Goal: Task Accomplishment & Management: Manage account settings

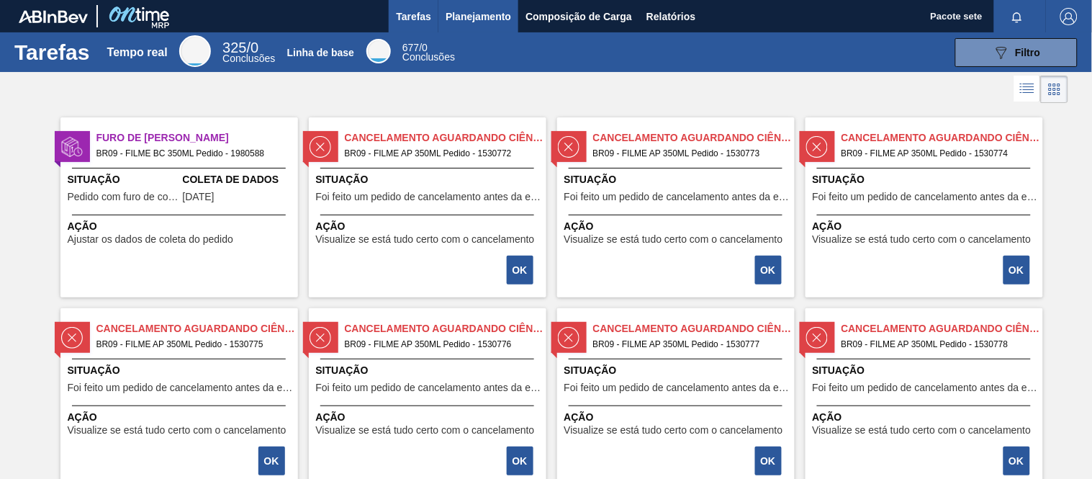
click at [467, 11] on font "Planejamento" at bounding box center [479, 17] width 66 height 12
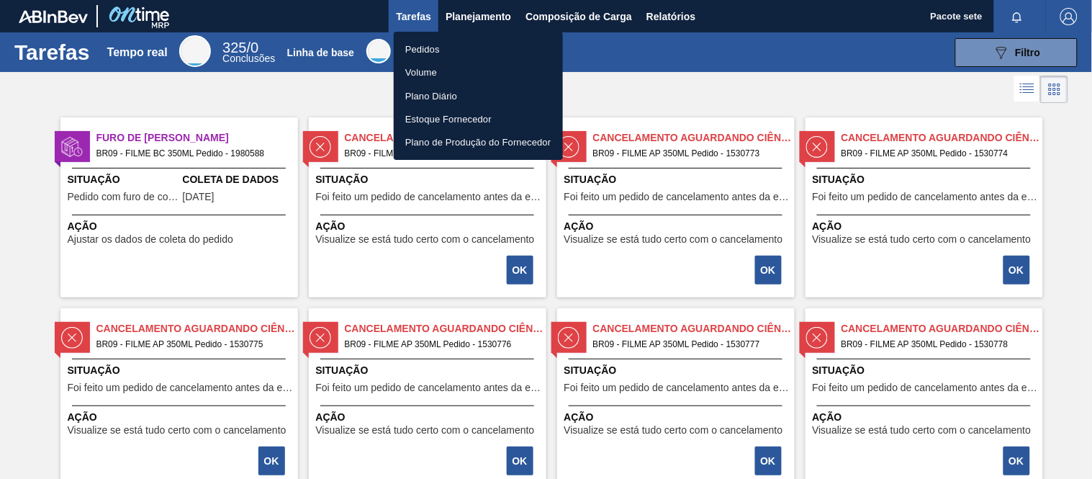
click at [436, 51] on font "Pedidos" at bounding box center [422, 49] width 35 height 11
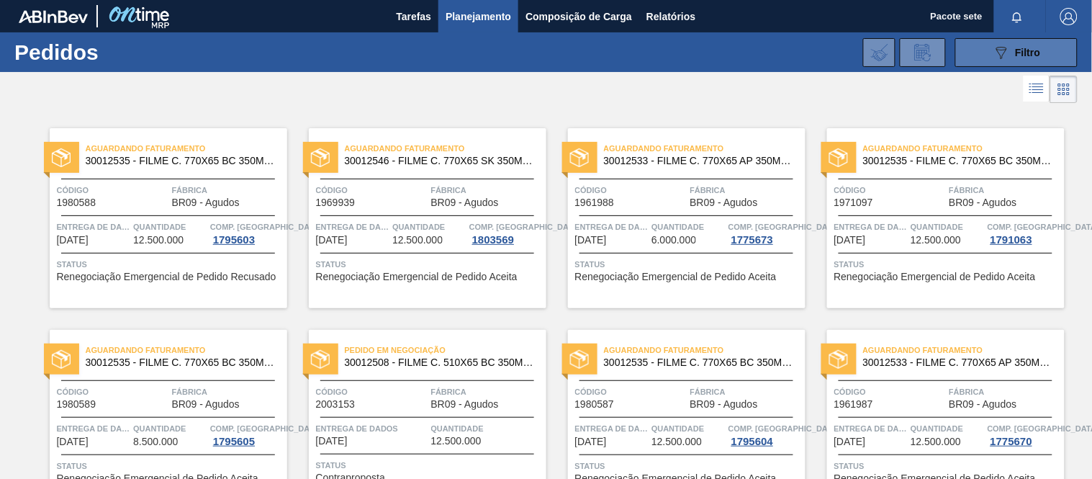
click at [1030, 48] on font "Filtro" at bounding box center [1028, 53] width 25 height 12
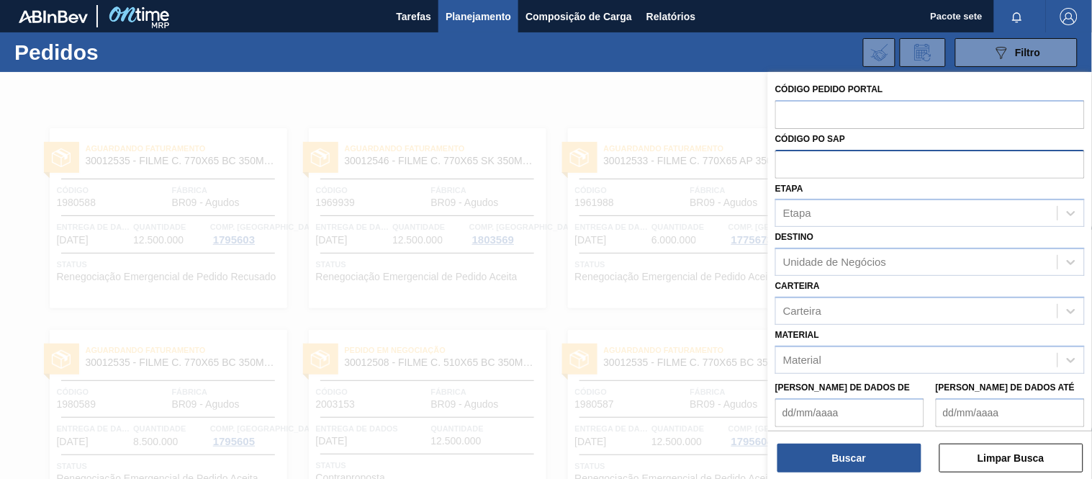
drag, startPoint x: 865, startPoint y: 116, endPoint x: 796, endPoint y: 160, distance: 81.9
click at [859, 116] on input "text" at bounding box center [930, 113] width 310 height 27
type input "27754"
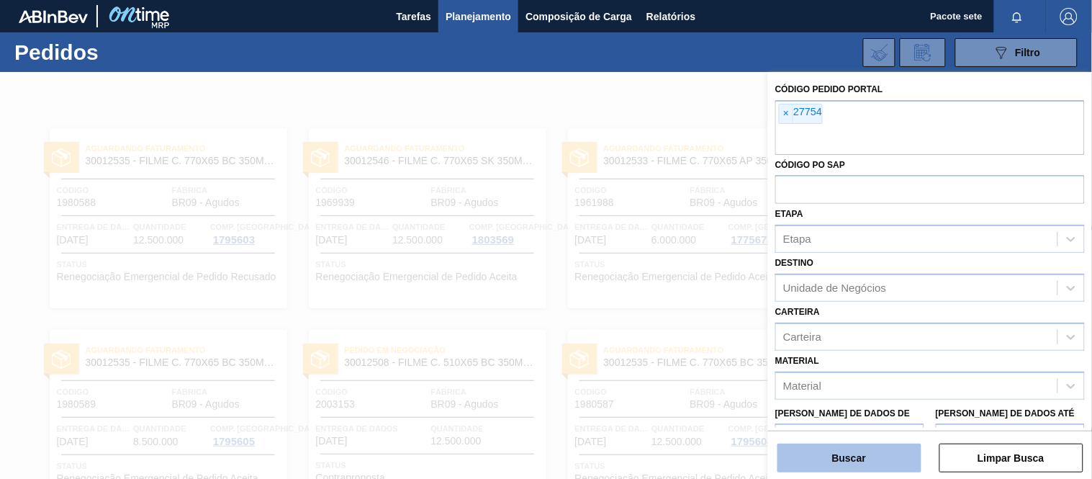
click at [843, 451] on button "Buscar" at bounding box center [850, 458] width 144 height 29
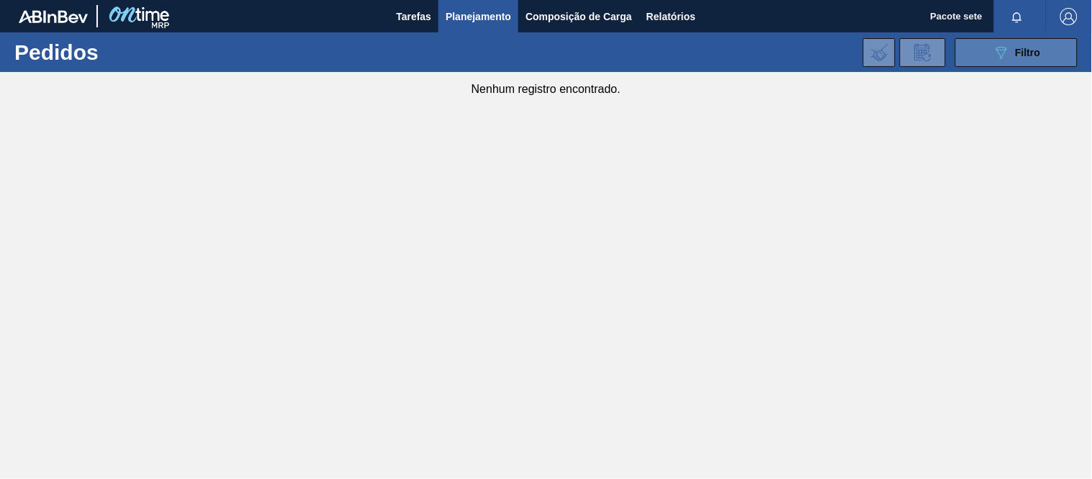
click at [1031, 47] on font "Filtro" at bounding box center [1028, 53] width 25 height 12
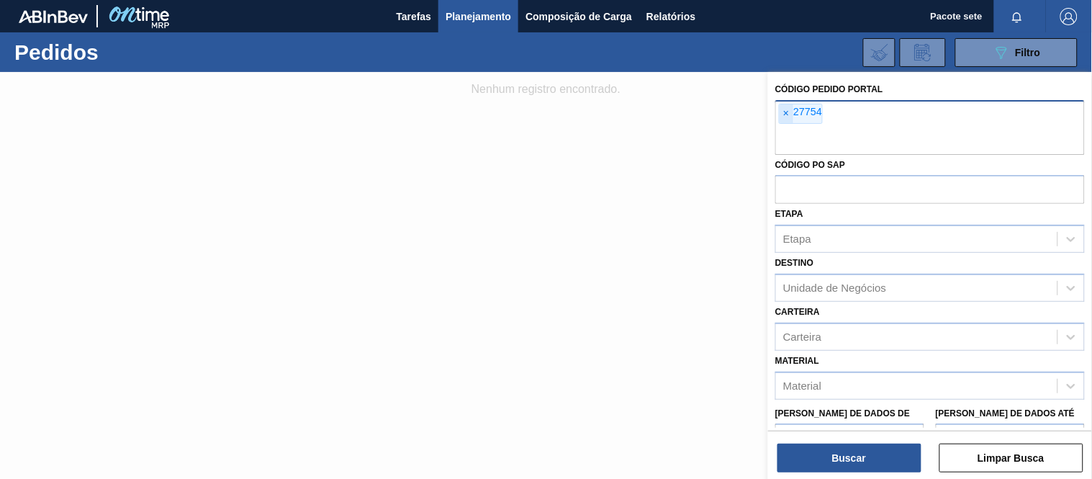
click at [791, 117] on span "×" at bounding box center [787, 113] width 14 height 19
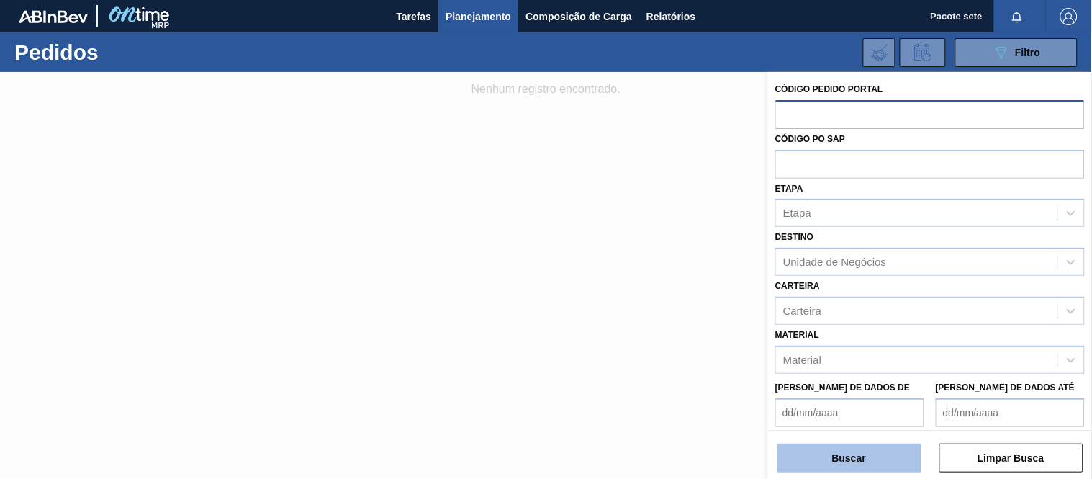
click at [841, 464] on button "Buscar" at bounding box center [850, 458] width 144 height 29
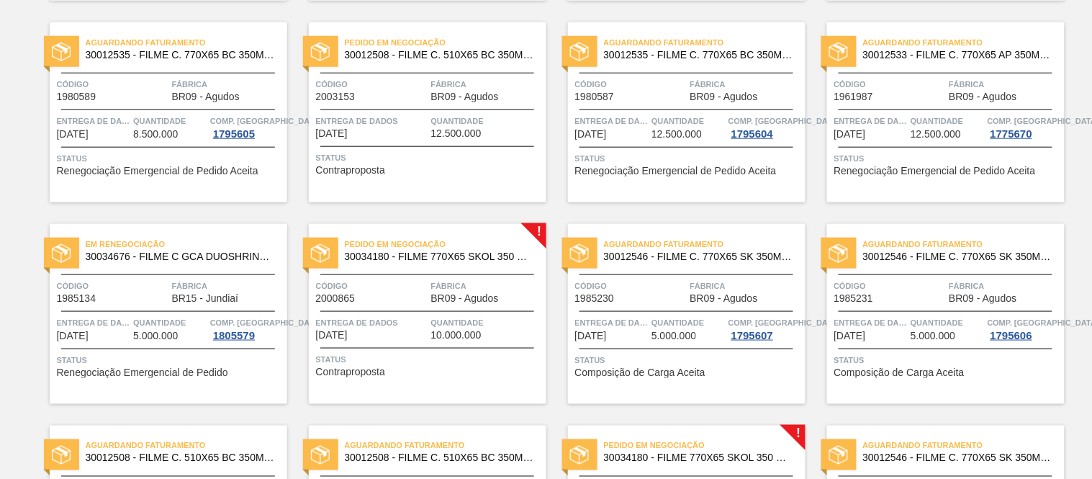
scroll to position [320, 0]
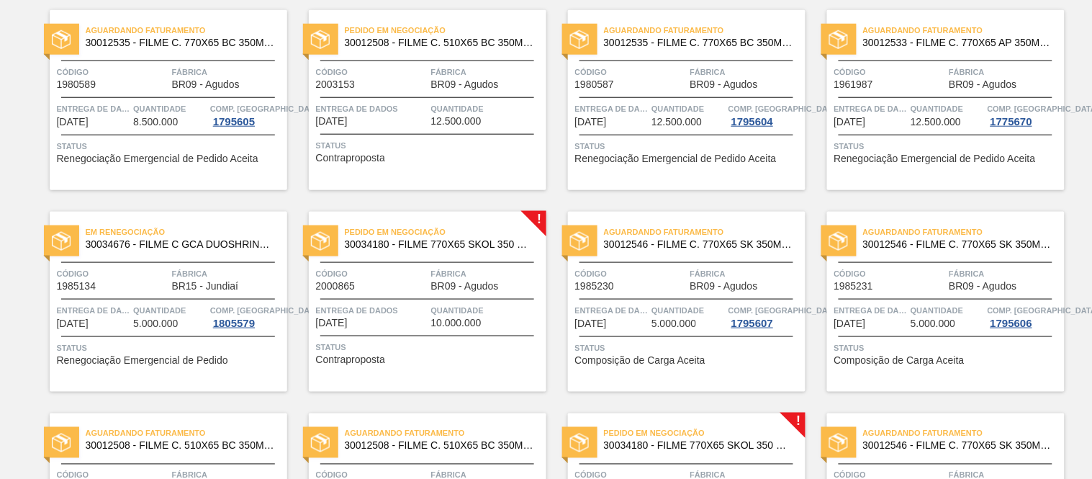
click at [378, 276] on span "Código" at bounding box center [372, 273] width 112 height 14
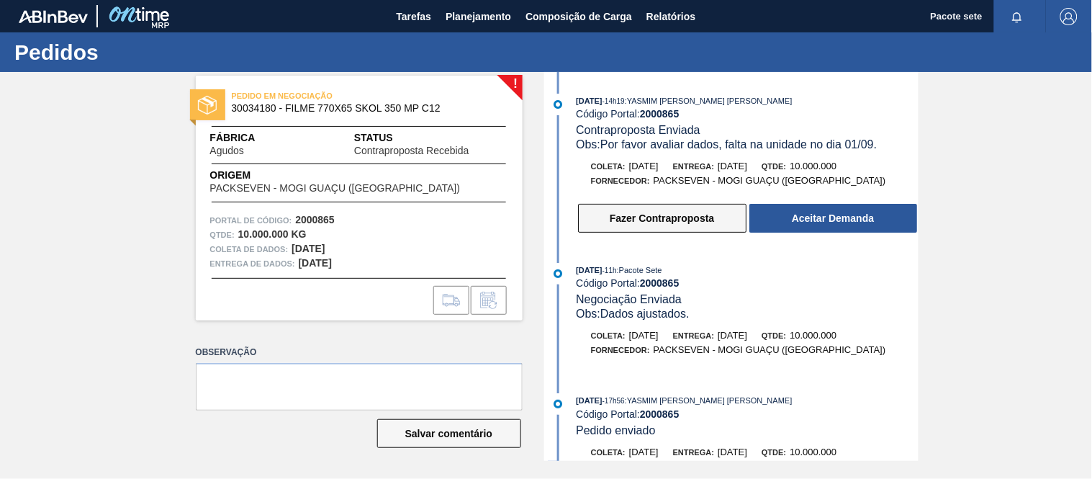
click at [690, 221] on font "Fazer Contraproposta" at bounding box center [662, 218] width 104 height 12
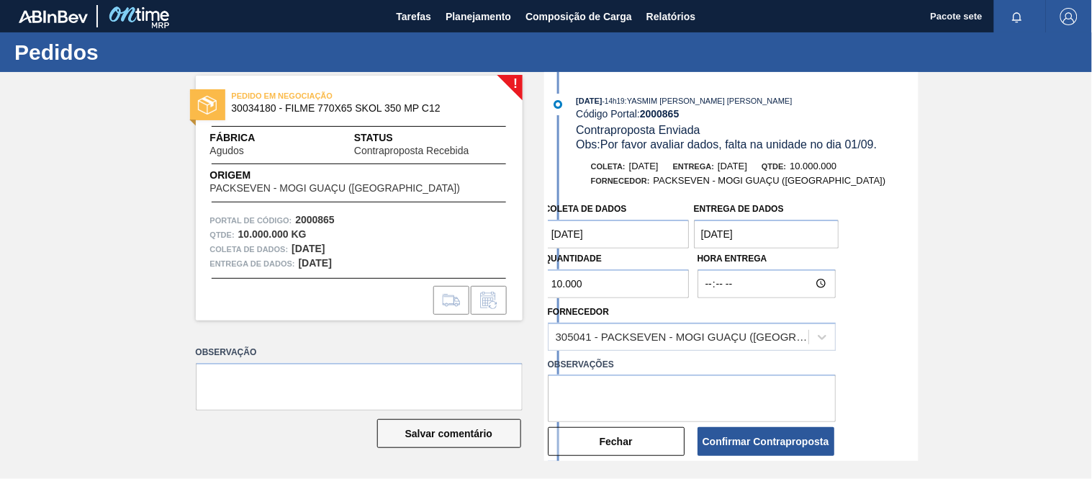
click at [752, 235] on entrega "[DATE]" at bounding box center [766, 234] width 145 height 29
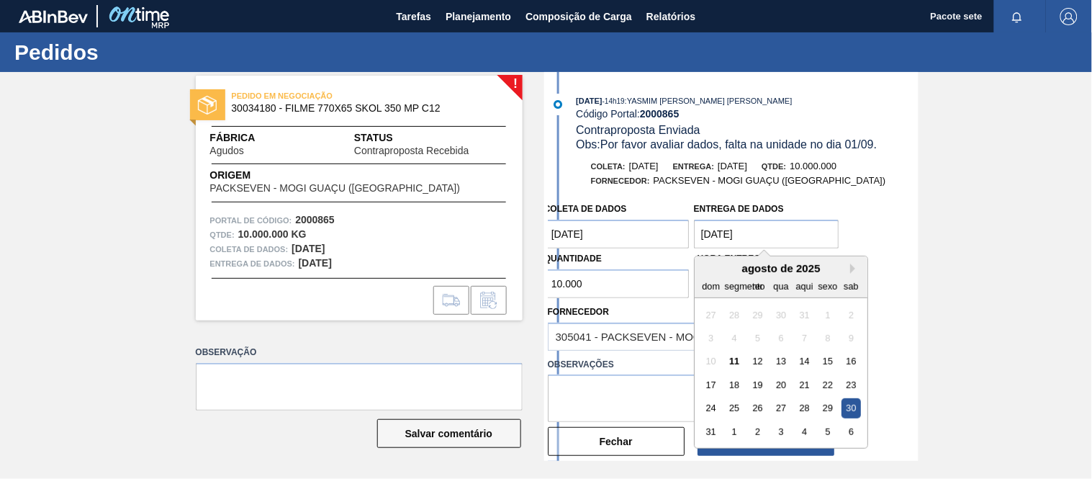
scroll to position [160, 0]
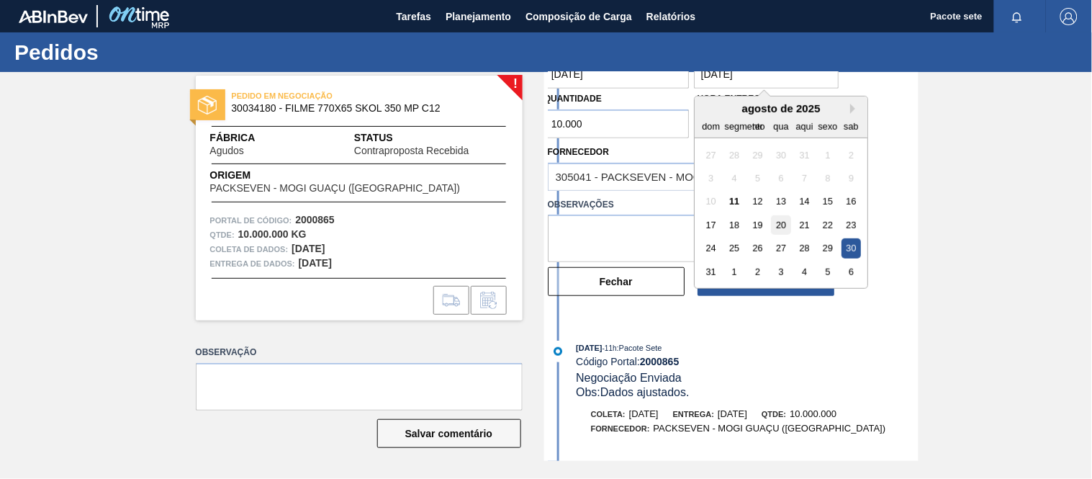
click at [780, 229] on font "20" at bounding box center [781, 225] width 10 height 11
type entrega "[DATE]"
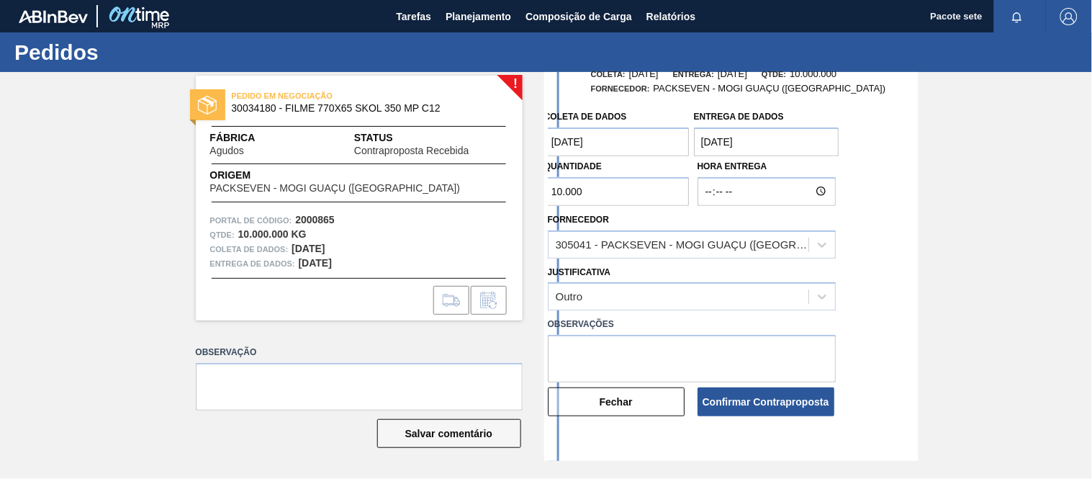
scroll to position [0, 0]
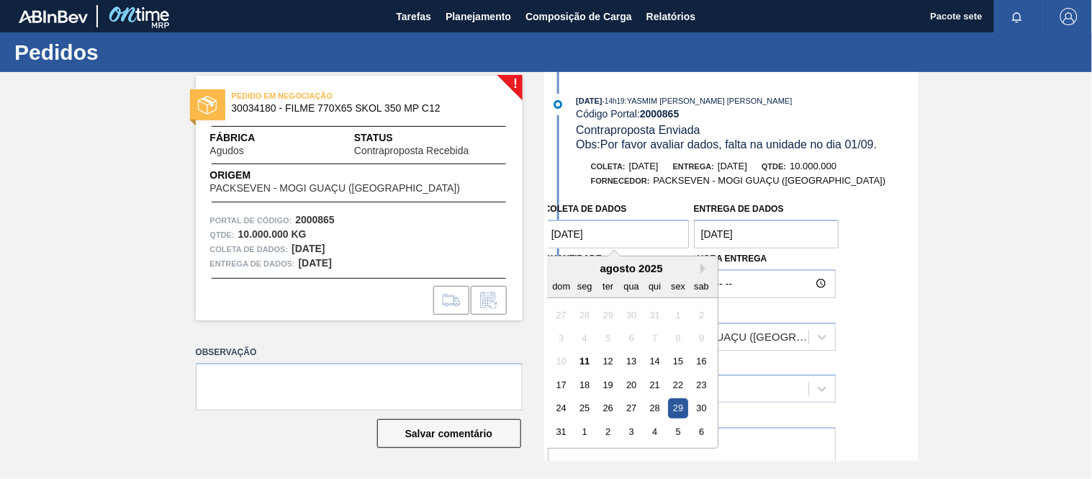
click at [626, 231] on coleta "[DATE]" at bounding box center [616, 234] width 145 height 29
click at [610, 385] on font "19" at bounding box center [608, 384] width 10 height 11
type coleta "[DATE]"
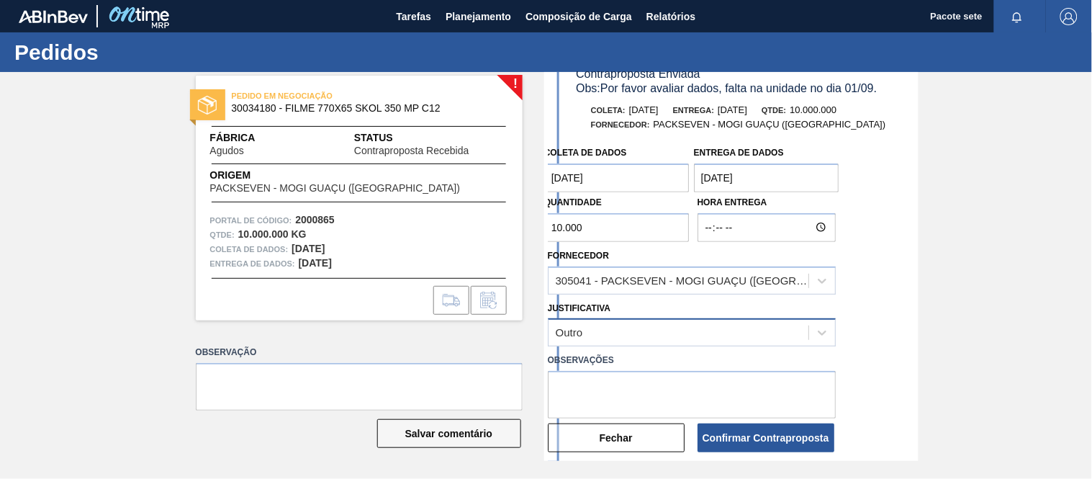
scroll to position [160, 0]
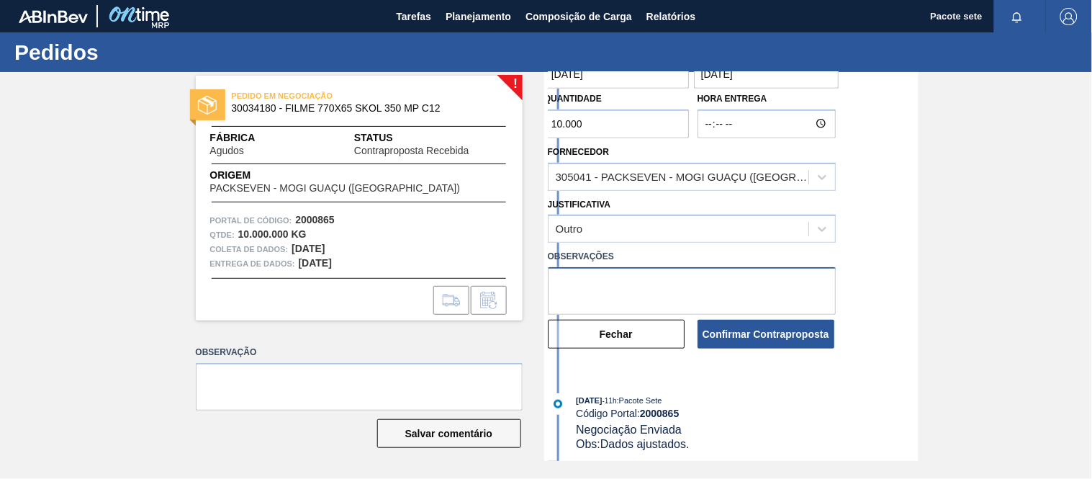
click at [637, 293] on textarea at bounding box center [692, 291] width 288 height 48
drag, startPoint x: 631, startPoint y: 288, endPoint x: 528, endPoint y: 274, distance: 104.0
click at [528, 274] on div "! PEDIDO EM NEGOCIAÇÃO 30034180 - FILME 770X65 SKOL 350 MP C12 Fábrica Agudos S…" at bounding box center [546, 266] width 1092 height 389
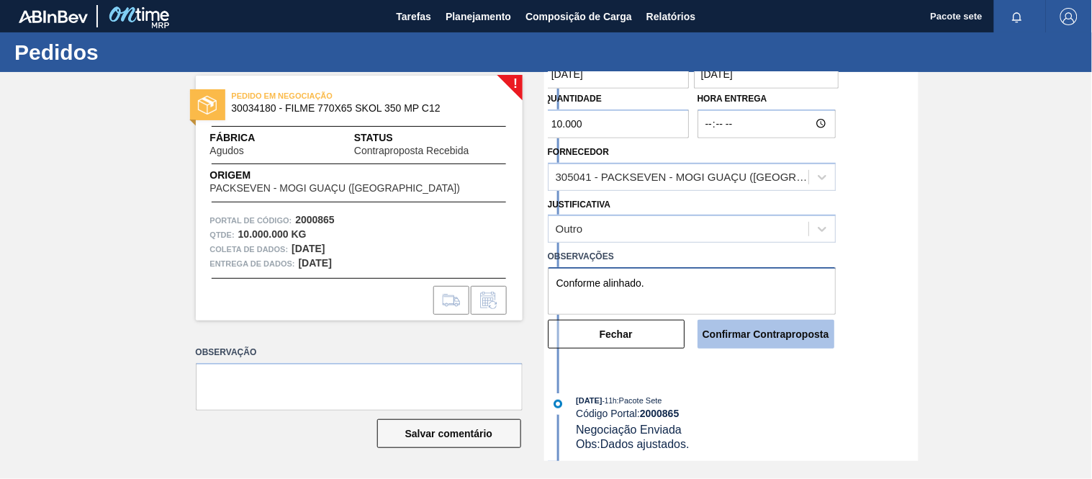
type textarea "Conforme alinhado."
click at [786, 334] on font "Confirmar Contraproposta" at bounding box center [766, 334] width 127 height 12
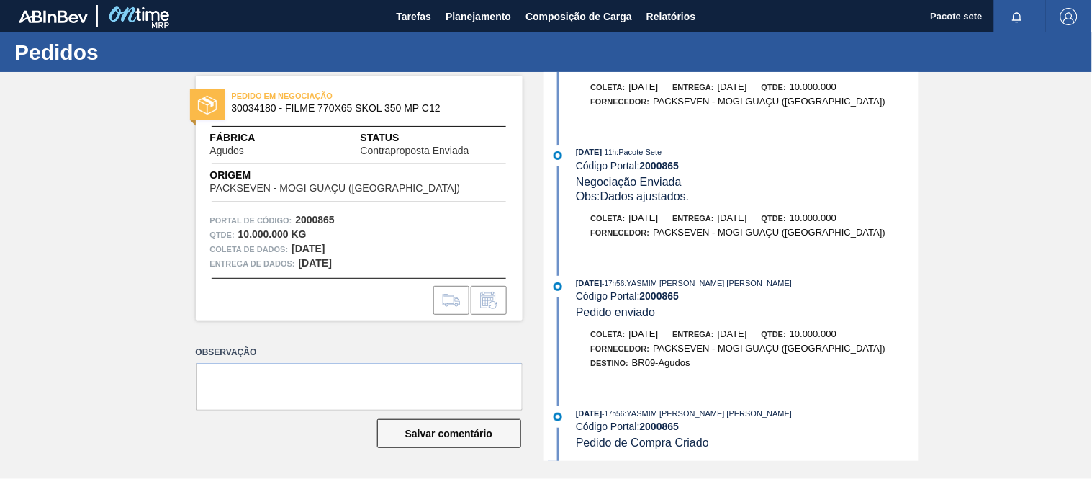
scroll to position [221, 0]
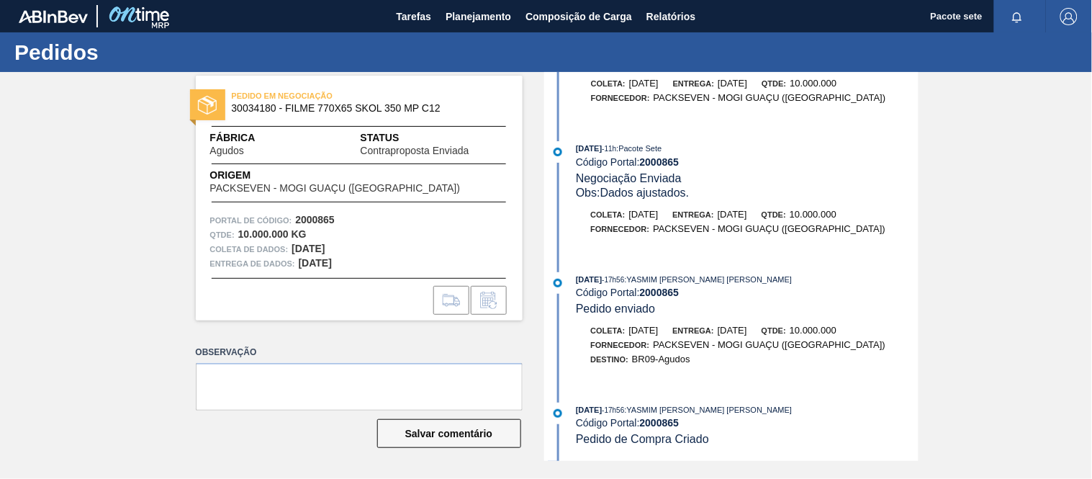
click at [670, 425] on font "2000865" at bounding box center [660, 423] width 40 height 12
copy font "2000865"
